Goal: Find specific page/section: Find specific page/section

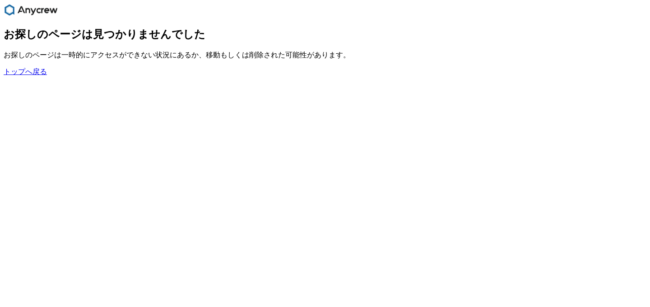
click at [23, 77] on div "トップへ戻る" at bounding box center [325, 71] width 643 height 9
click at [26, 75] on link "トップへ戻る" at bounding box center [25, 72] width 43 height 8
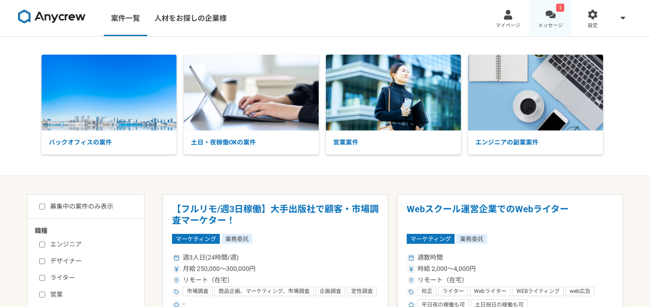
click at [549, 17] on div at bounding box center [550, 14] width 10 height 10
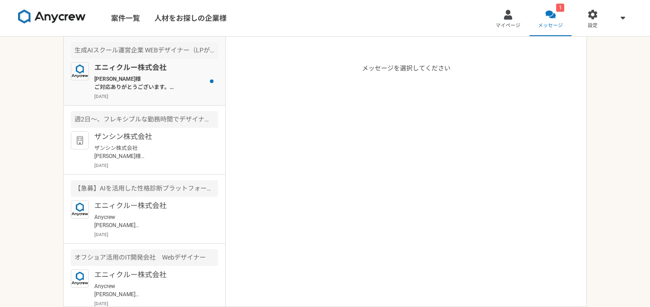
click at [176, 74] on div "エニィクルー株式会社 [PERSON_NAME]様 ご対応ありがとうございます。 確認させていただきました。 当日はよろしくお願いいたします。 [DATE]" at bounding box center [156, 80] width 124 height 37
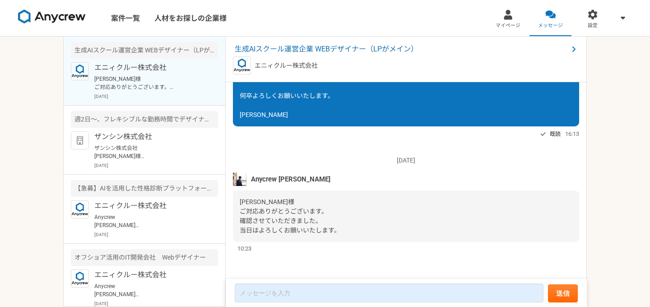
scroll to position [477, 0]
click at [340, 50] on span "生成AIスクール運営企業 WEBデザイナー（LPがメイン）" at bounding box center [401, 49] width 333 height 11
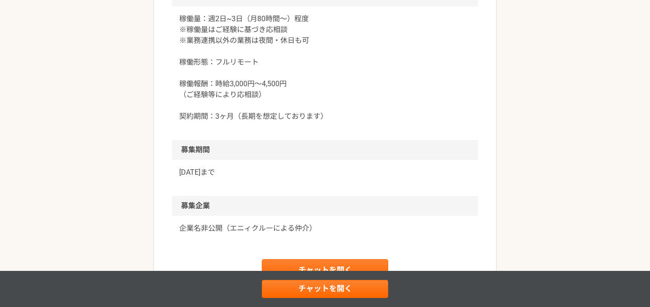
scroll to position [945, 0]
